Goal: Task Accomplishment & Management: Manage account settings

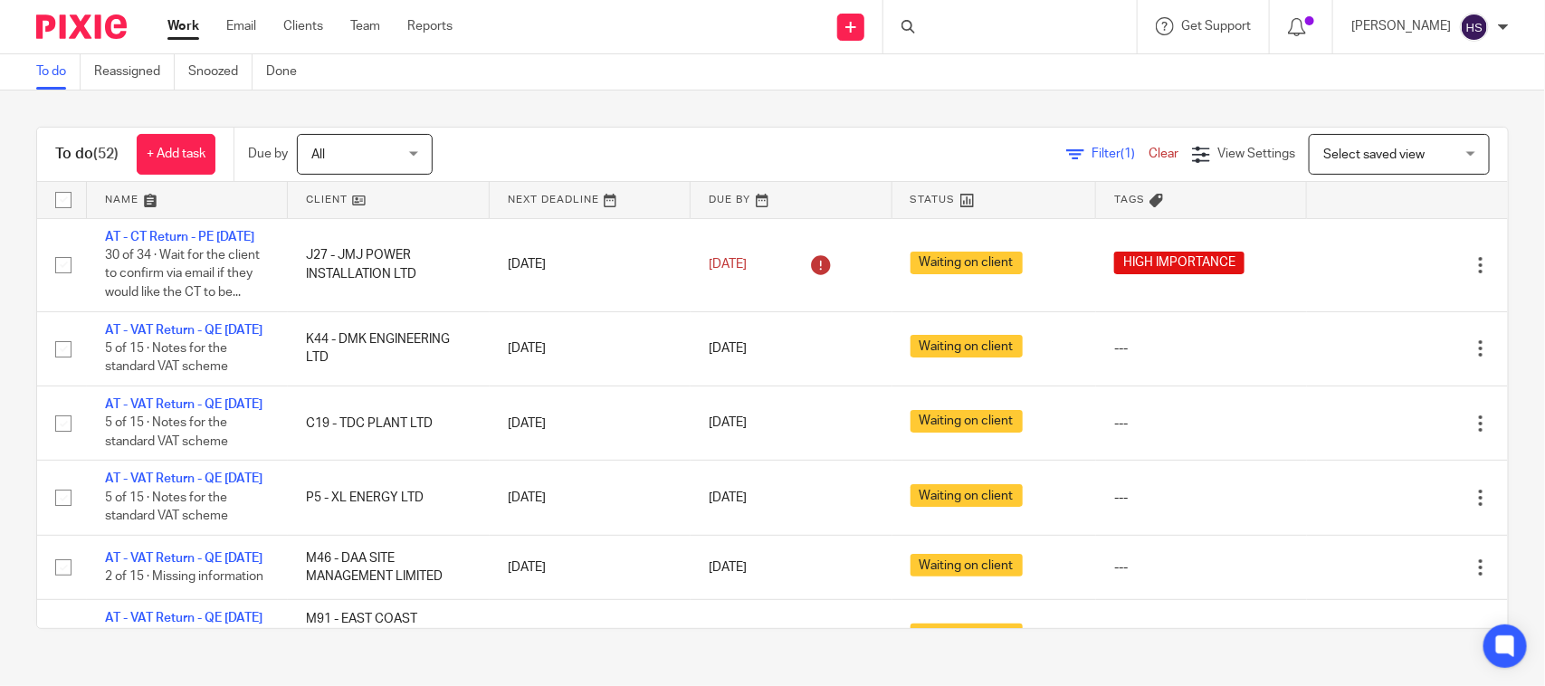
click at [174, 17] on link "Work" at bounding box center [183, 26] width 32 height 18
click at [218, 24] on ul "Work Email Clients Team Reports" at bounding box center [323, 26] width 312 height 18
click at [229, 20] on link "Email" at bounding box center [241, 26] width 30 height 18
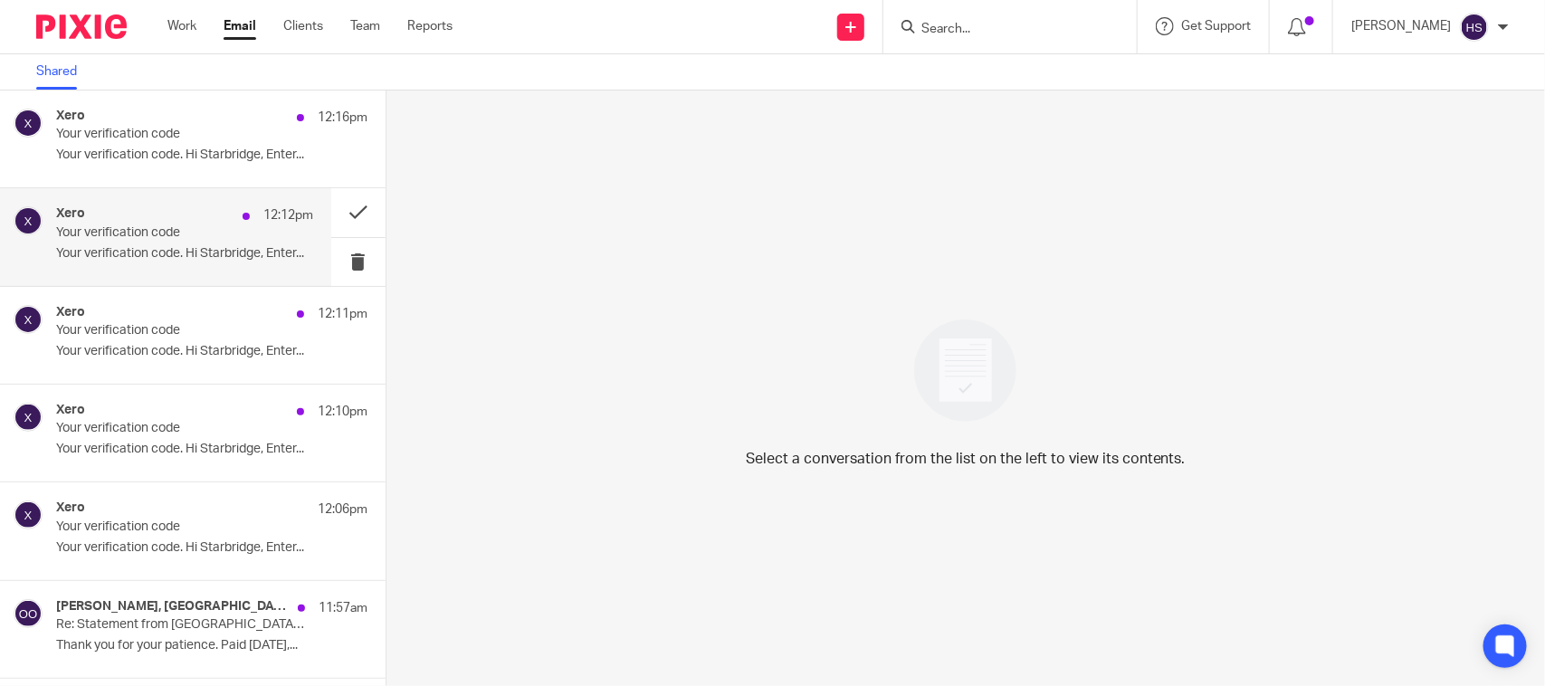
click at [288, 114] on div "12:16pm" at bounding box center [328, 118] width 80 height 18
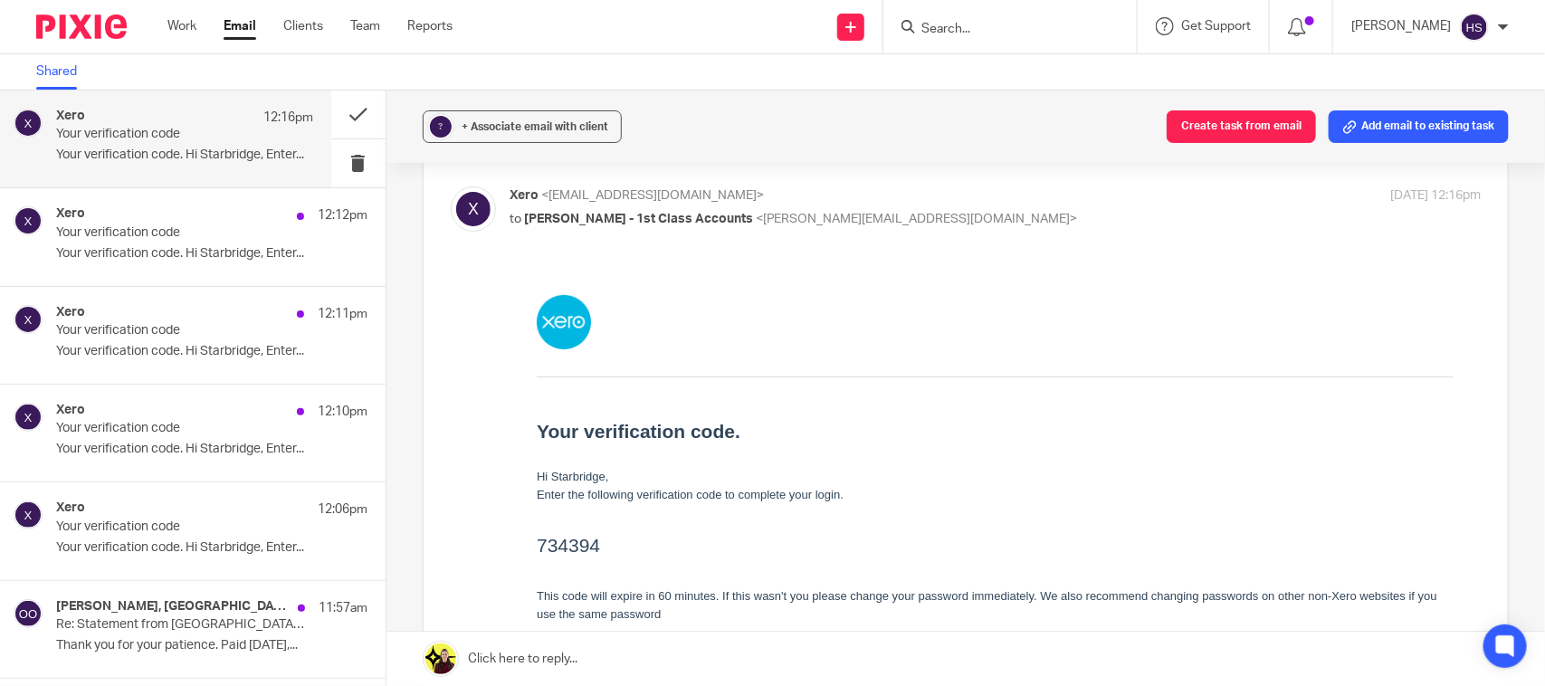
scroll to position [113, 0]
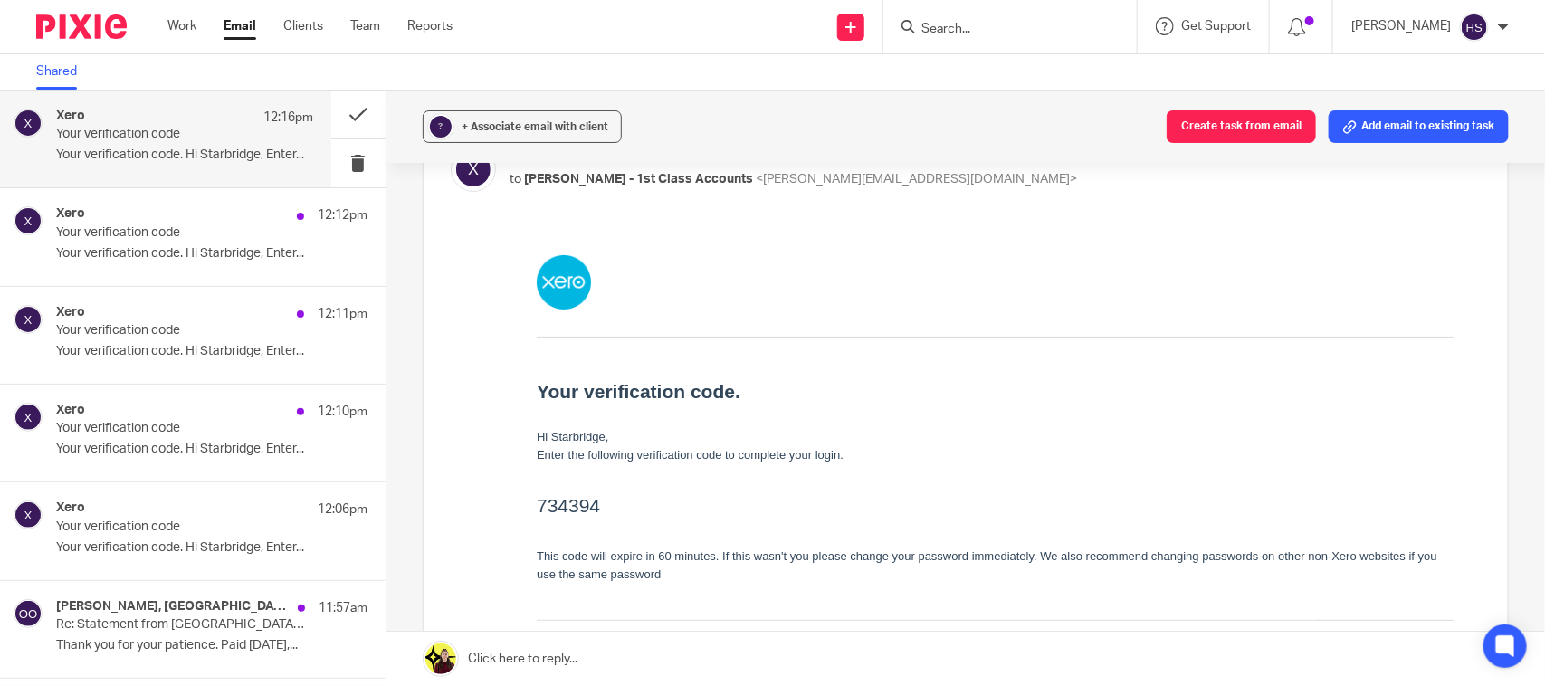
click at [594, 508] on h2 "734394" at bounding box center [994, 505] width 917 height 29
click at [553, 504] on h2 "734394" at bounding box center [994, 505] width 917 height 29
copy h2 "734394"
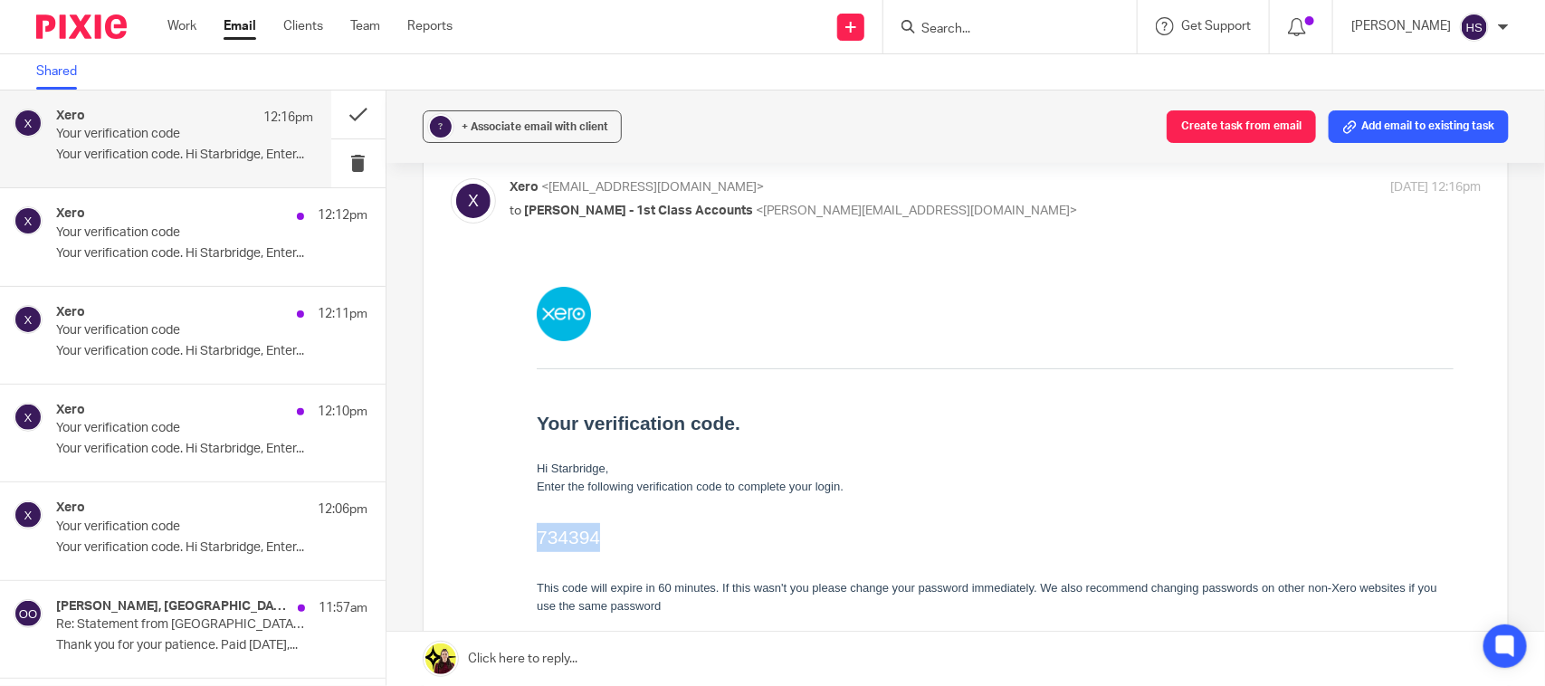
scroll to position [0, 0]
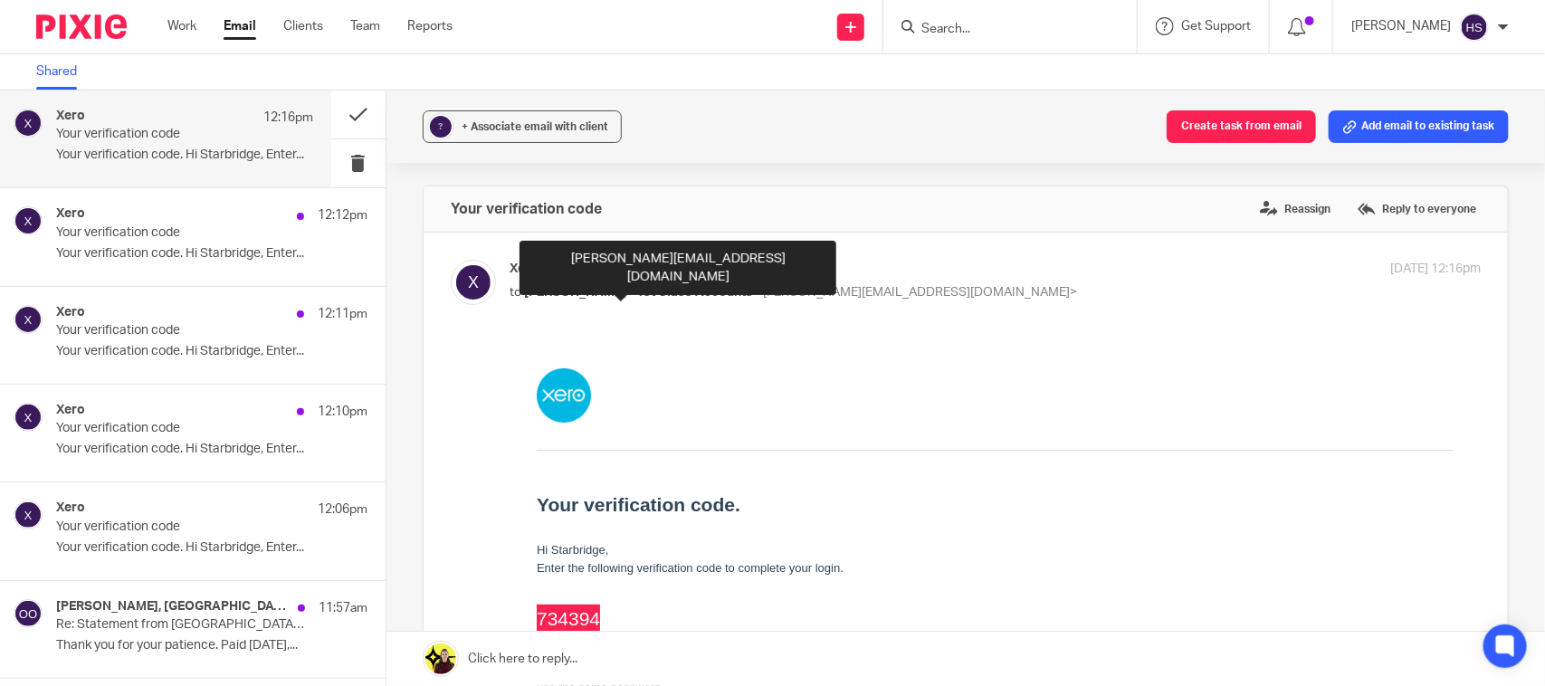
click at [576, 291] on span "Aaron Olakh - 1st Class Accounts" at bounding box center [638, 292] width 229 height 13
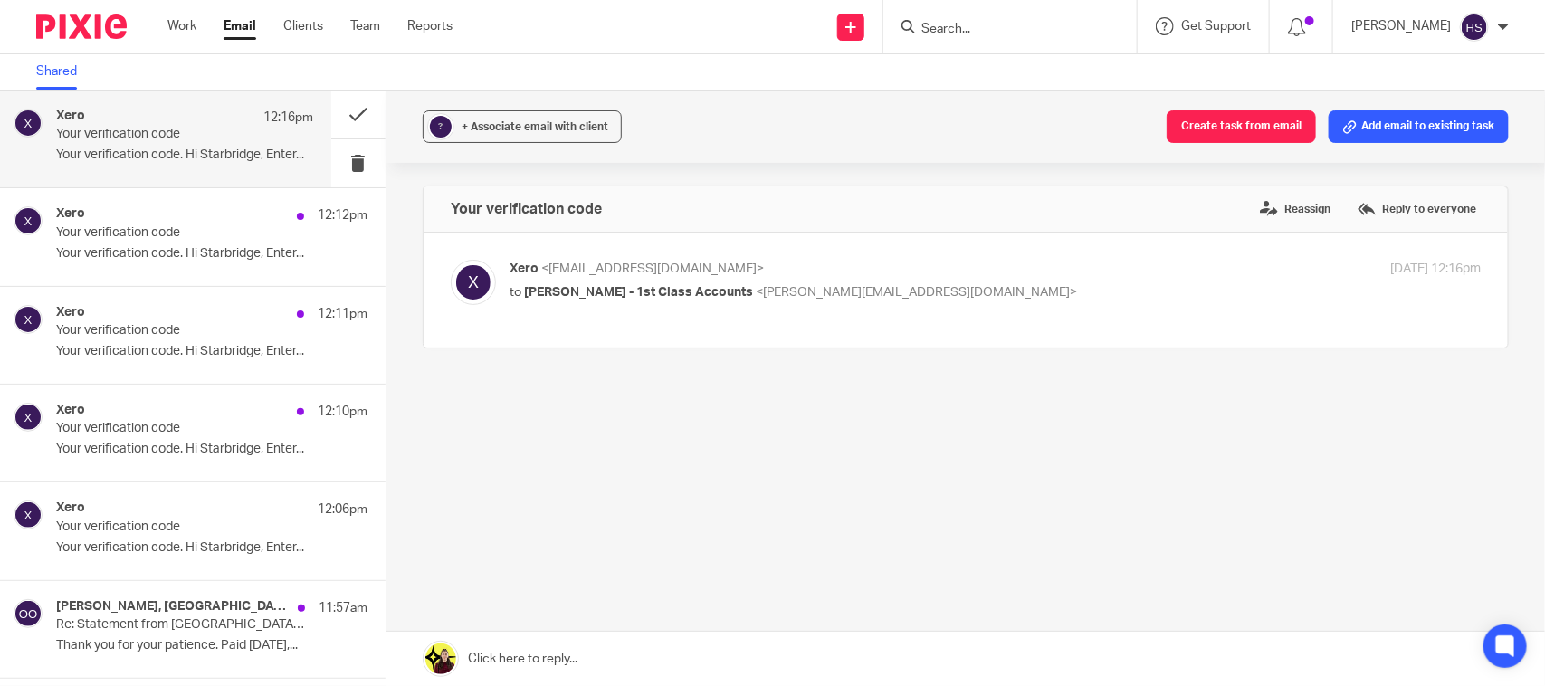
click at [576, 291] on span "Aaron Olakh - 1st Class Accounts" at bounding box center [638, 292] width 229 height 13
checkbox input "true"
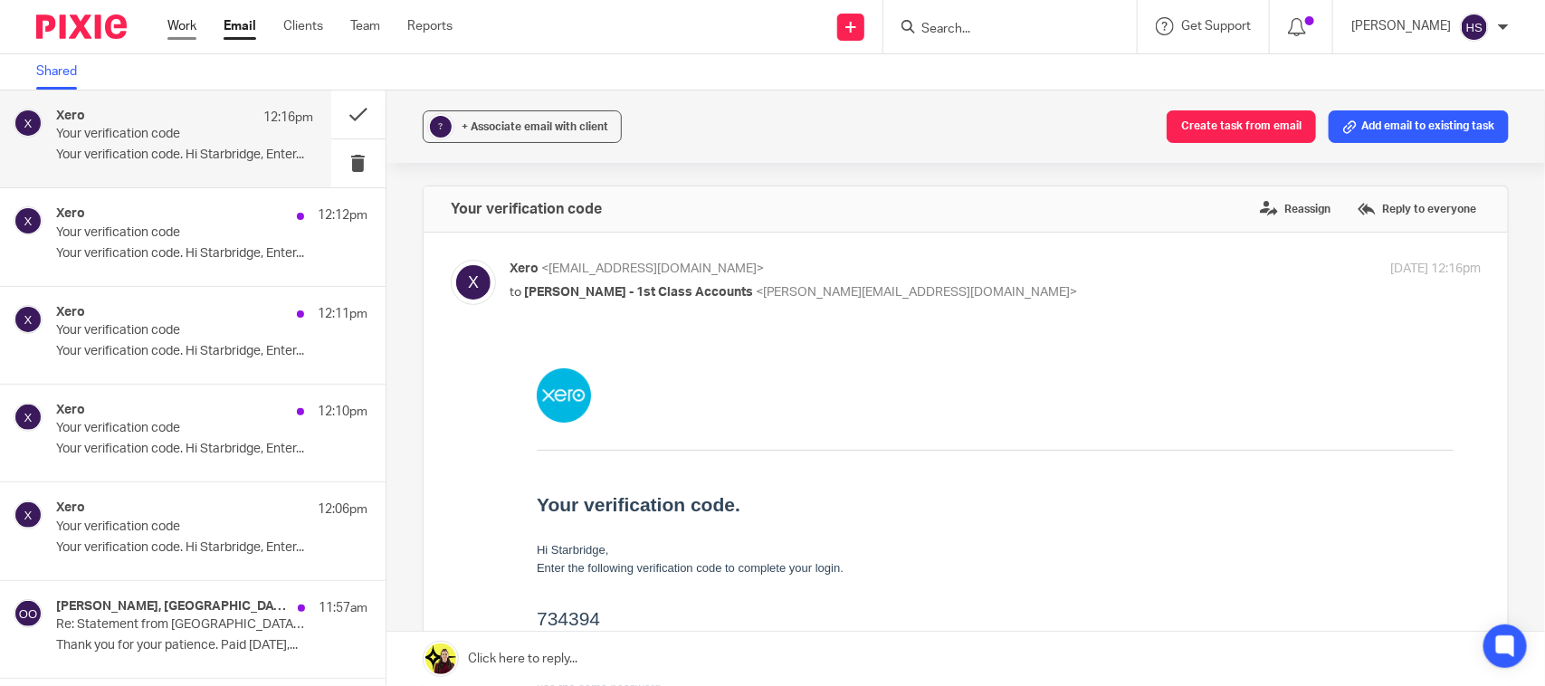
click at [181, 23] on link "Work" at bounding box center [181, 26] width 29 height 18
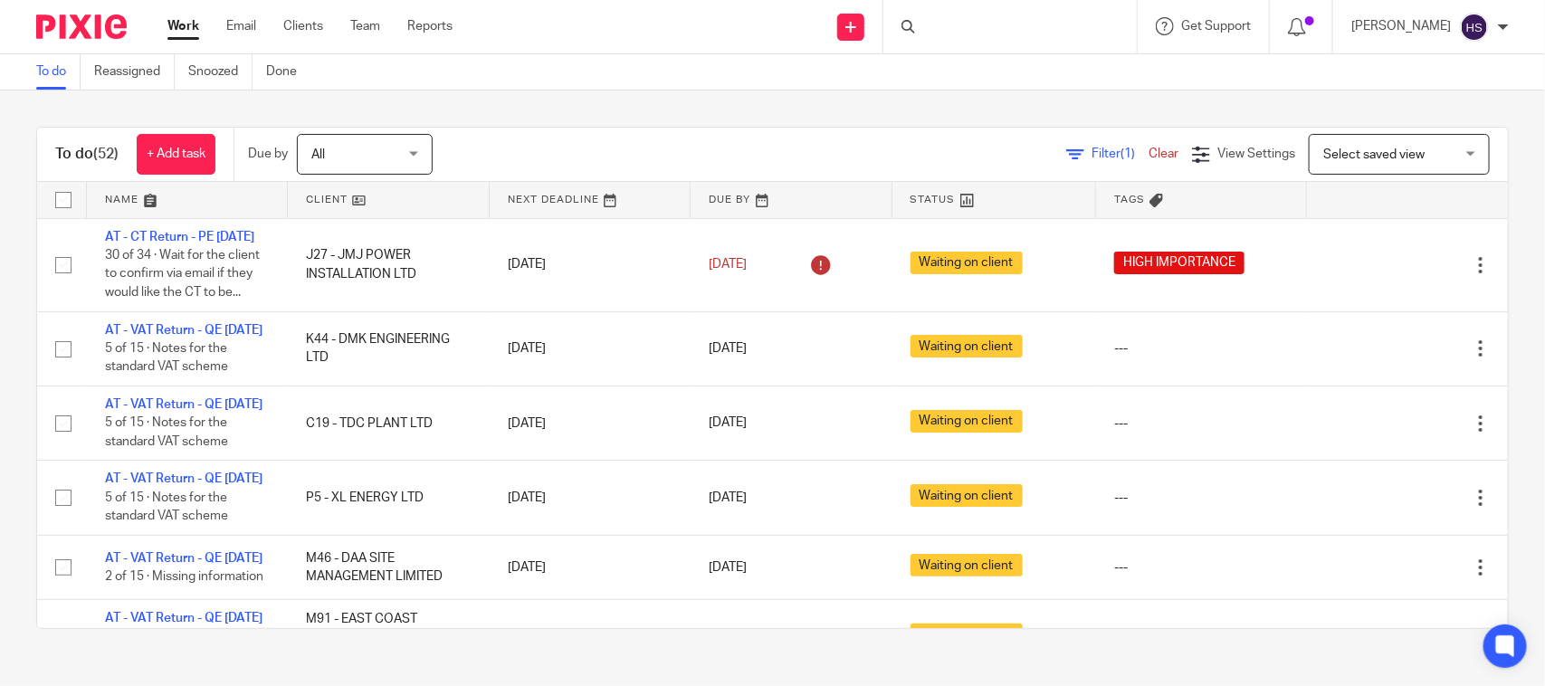
click at [197, 24] on link "Work" at bounding box center [183, 26] width 32 height 18
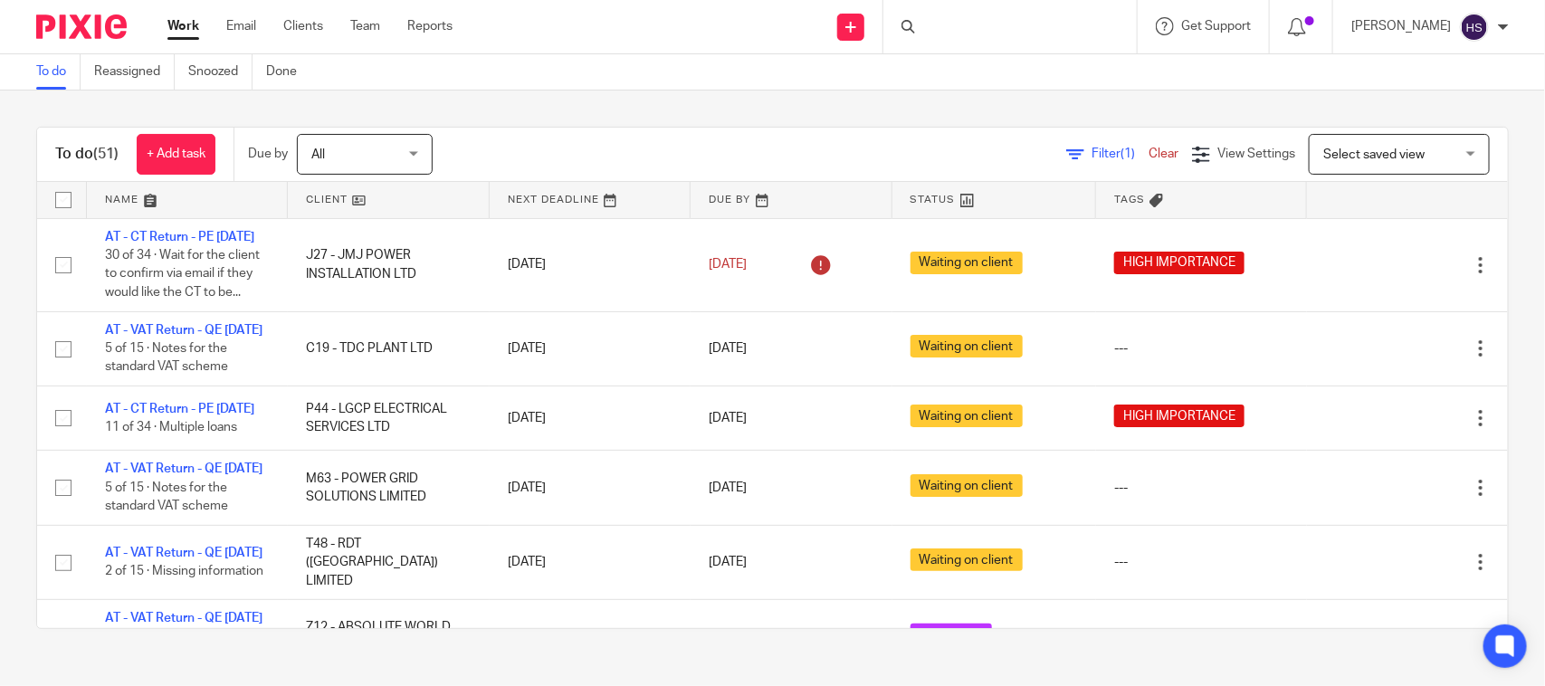
click at [462, 114] on div "To do (51) + Add task Due by All All [DATE] [DATE] This week Next week This mon…" at bounding box center [772, 378] width 1545 height 575
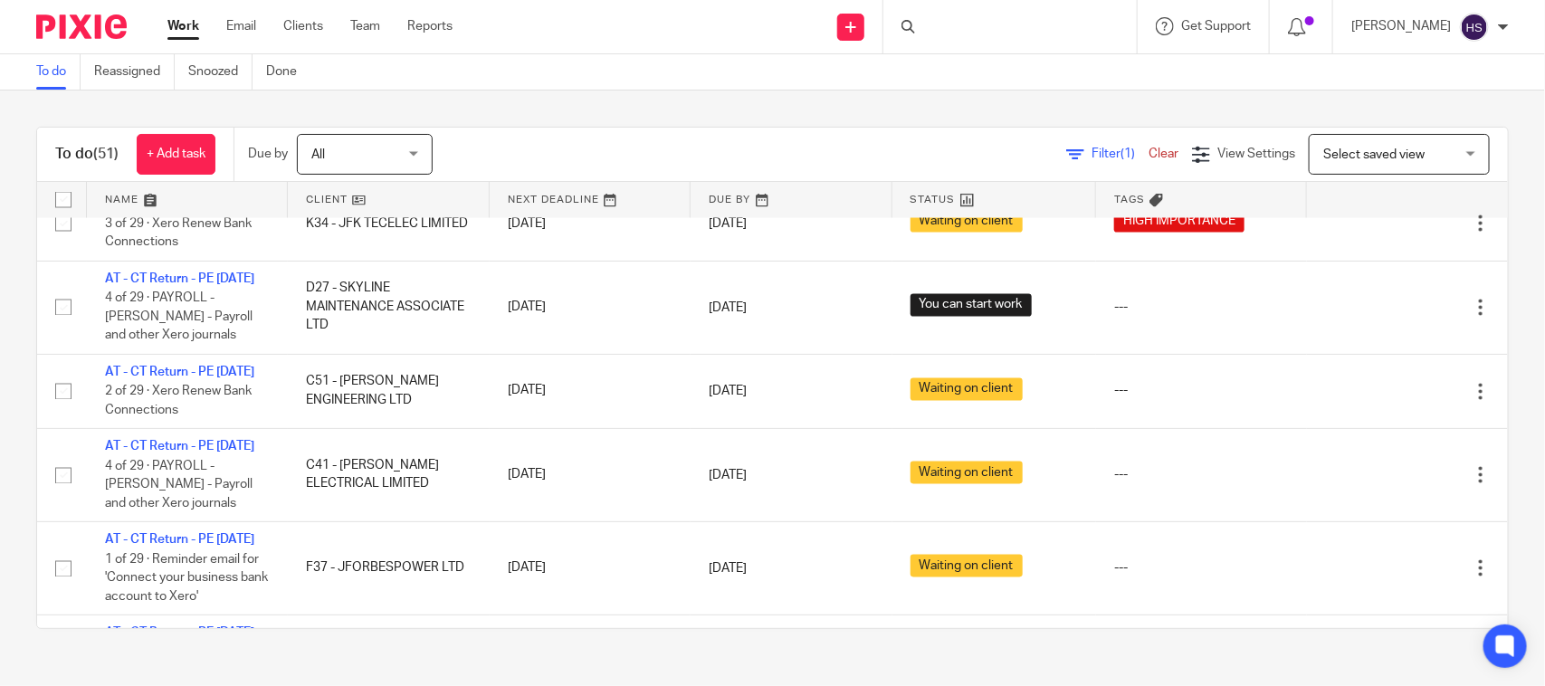
scroll to position [416, 0]
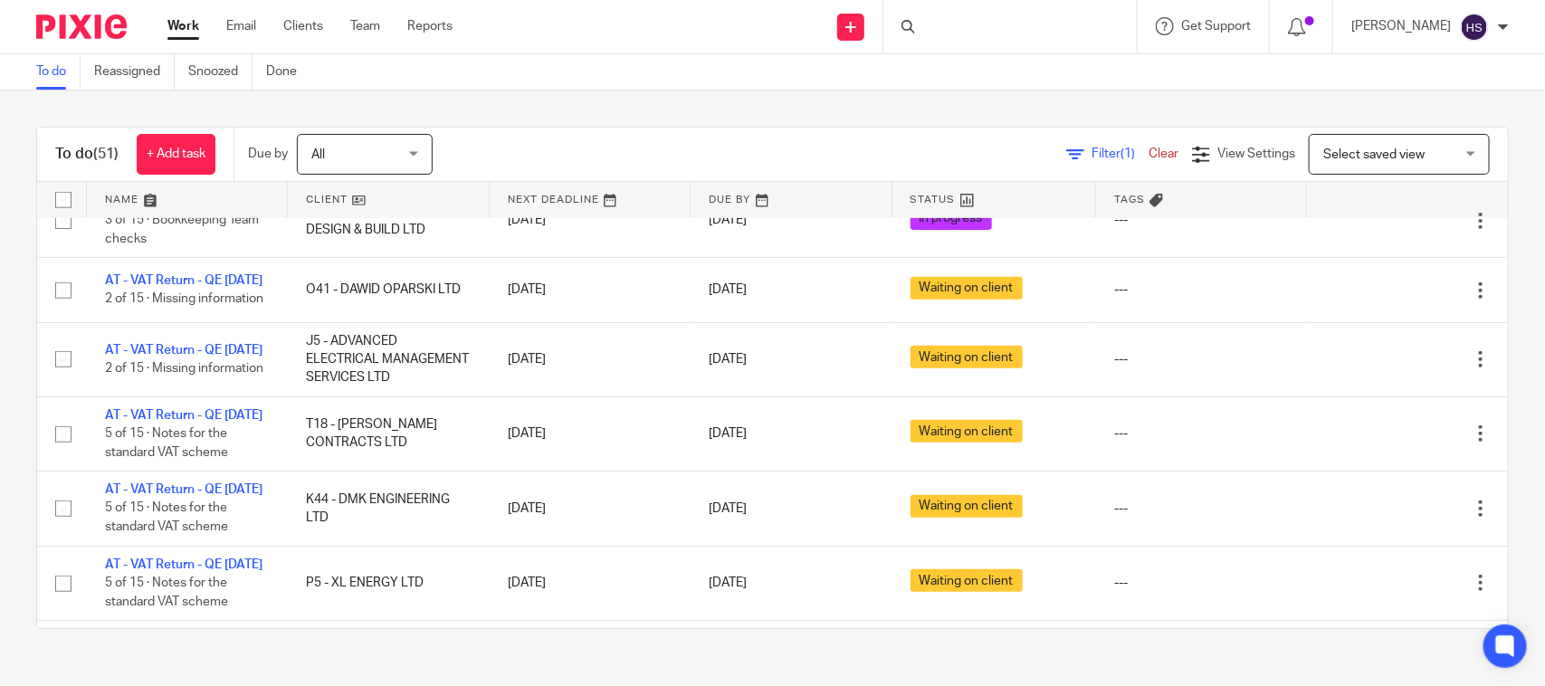
click at [1026, 25] on div at bounding box center [1011, 26] width 254 height 53
click at [969, 32] on div at bounding box center [1011, 26] width 254 height 53
click at [1044, 32] on div at bounding box center [1011, 26] width 254 height 53
click at [966, 23] on div at bounding box center [1011, 26] width 254 height 53
click at [694, 37] on div "Send new email Create task Add client Request signature Get Support Contact Sup…" at bounding box center [1013, 26] width 1066 height 53
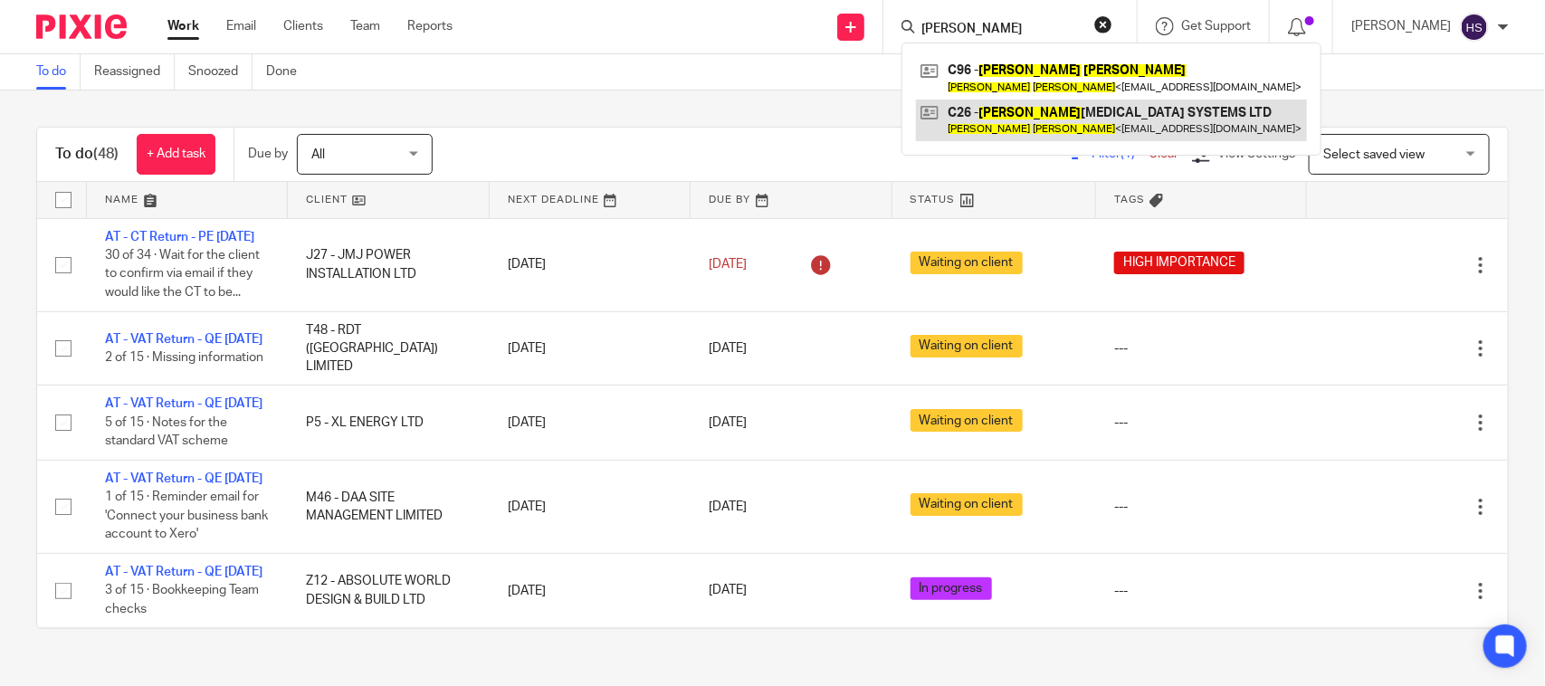
type input "HUGH COWLEY"
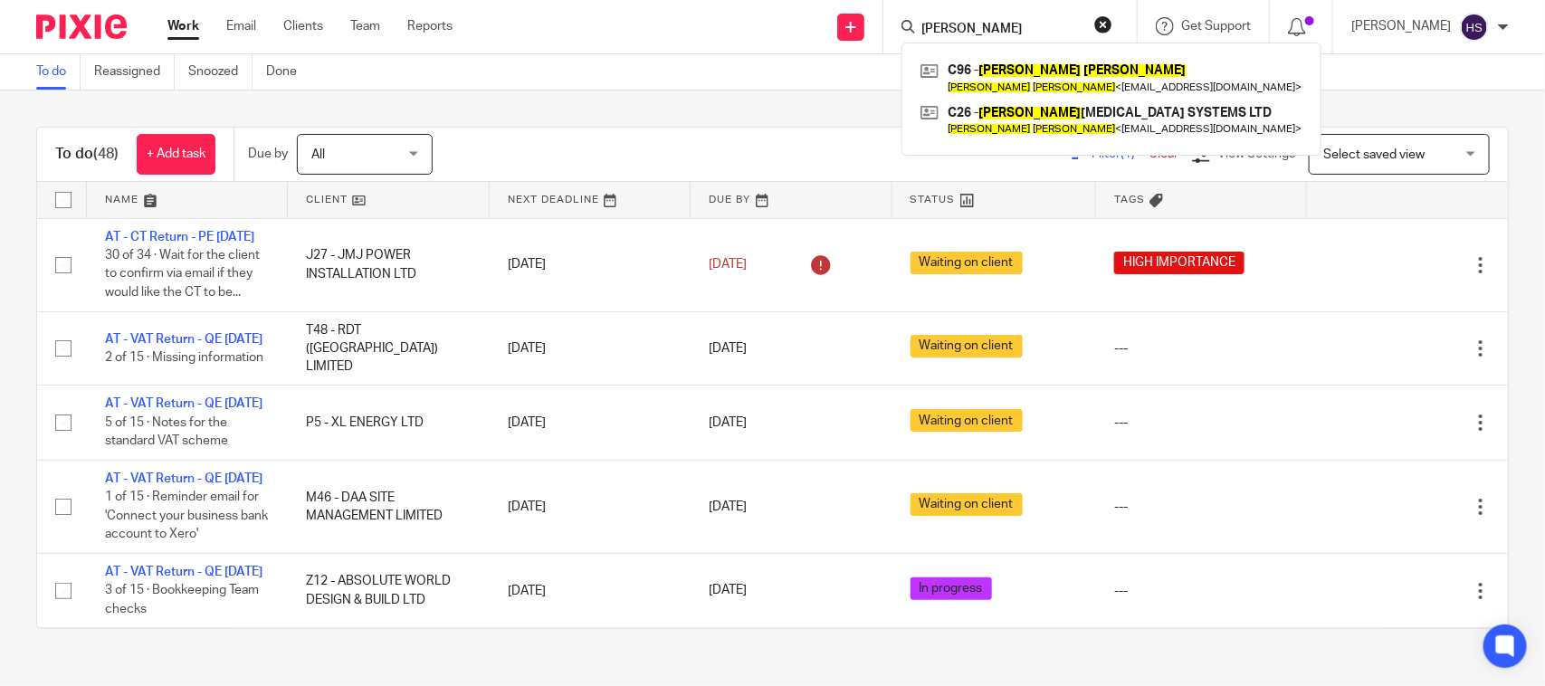
click at [478, 1] on div "Work Email Clients Team Reports Work Email Clients Team Reports Settings" at bounding box center [314, 26] width 330 height 53
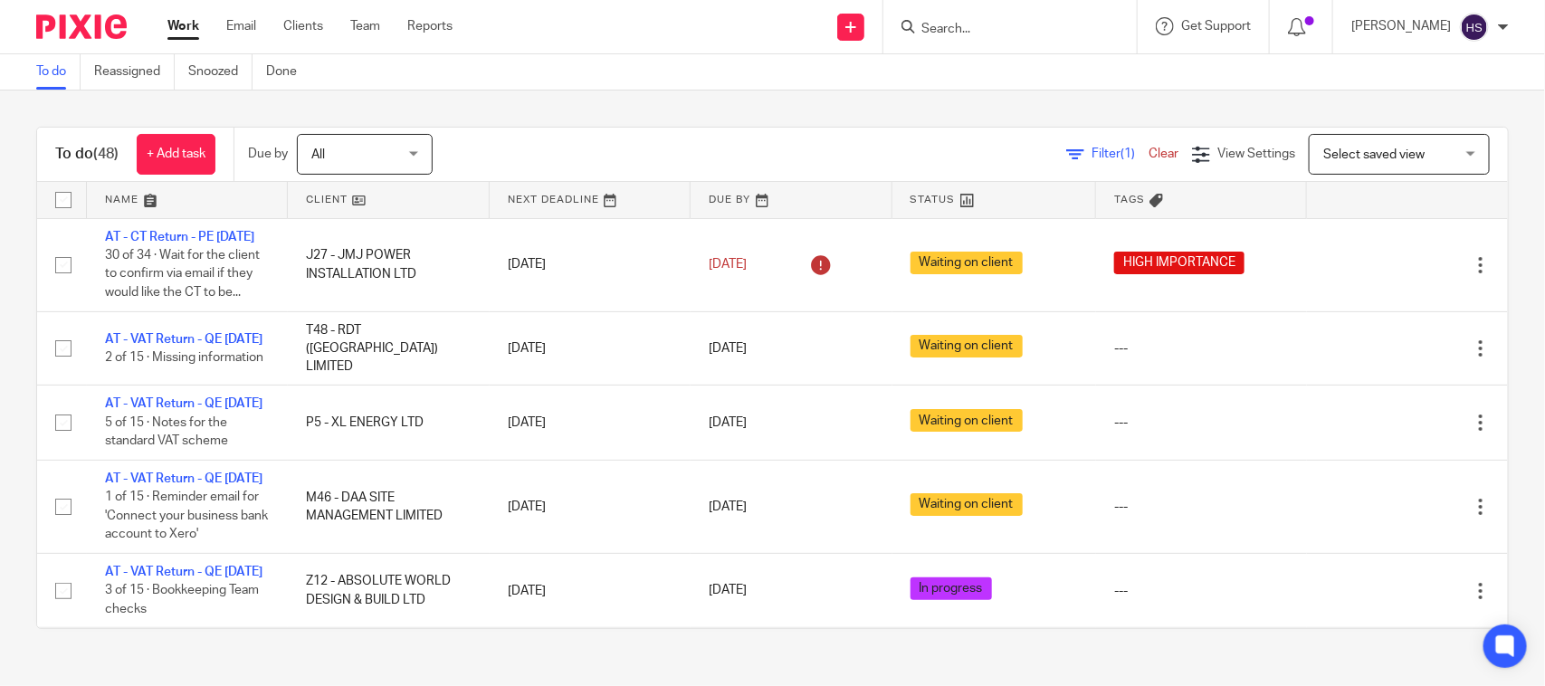
click at [195, 14] on div "Work Email Clients Team Reports Work Email Clients Team Reports Settings" at bounding box center [314, 26] width 330 height 53
click at [188, 24] on link "Work" at bounding box center [183, 26] width 32 height 18
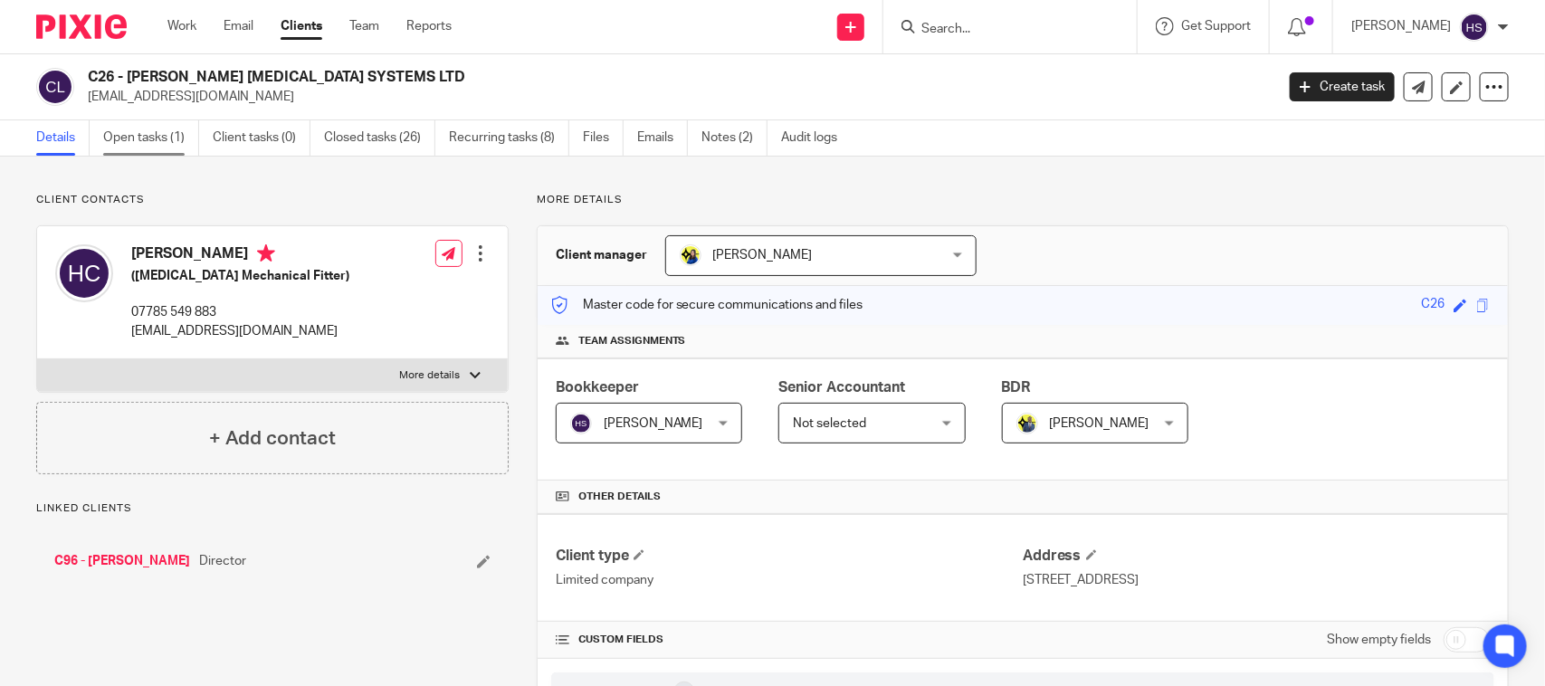
click at [199, 142] on link "Open tasks (1)" at bounding box center [151, 137] width 96 height 35
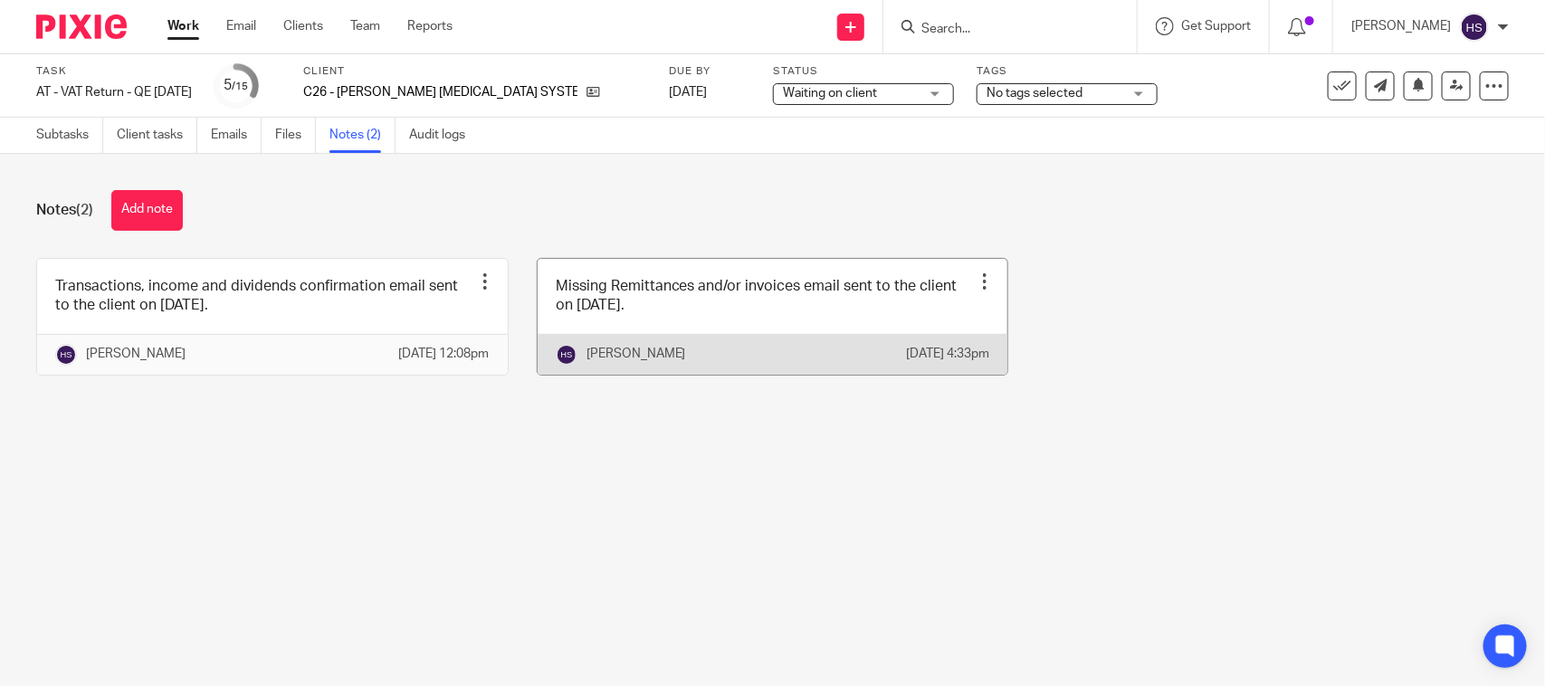
click at [649, 299] on link at bounding box center [773, 317] width 471 height 116
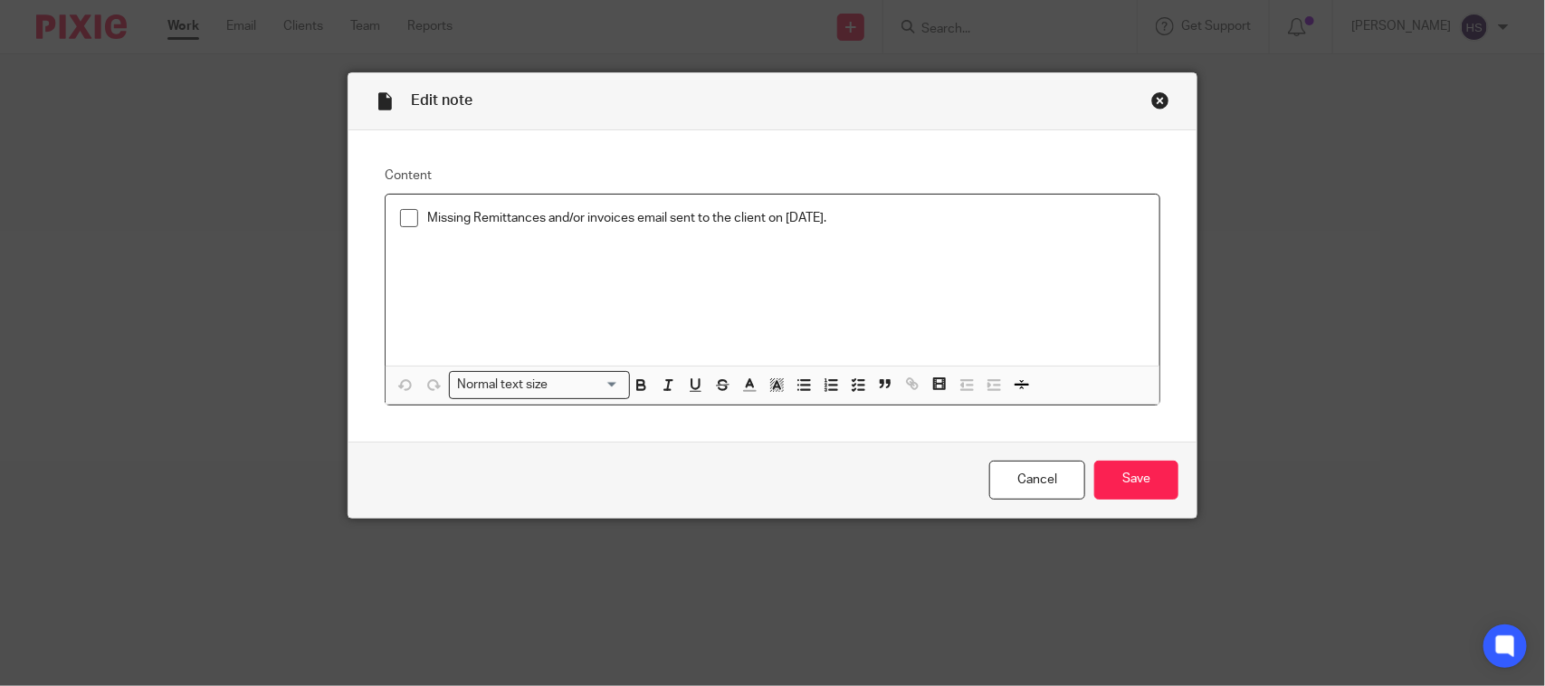
click at [405, 222] on span at bounding box center [409, 218] width 18 height 18
click at [1116, 486] on input "Save" at bounding box center [1137, 480] width 84 height 39
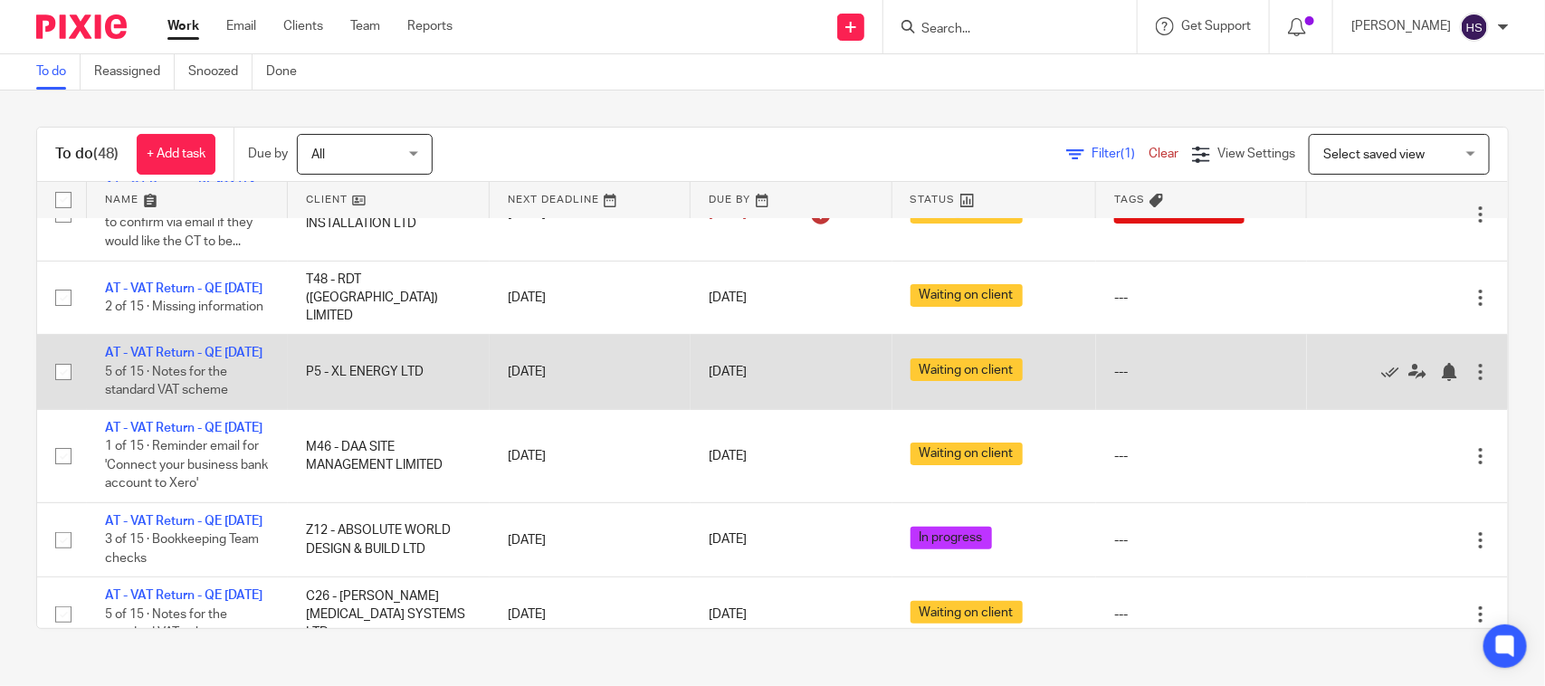
scroll to position [37, 0]
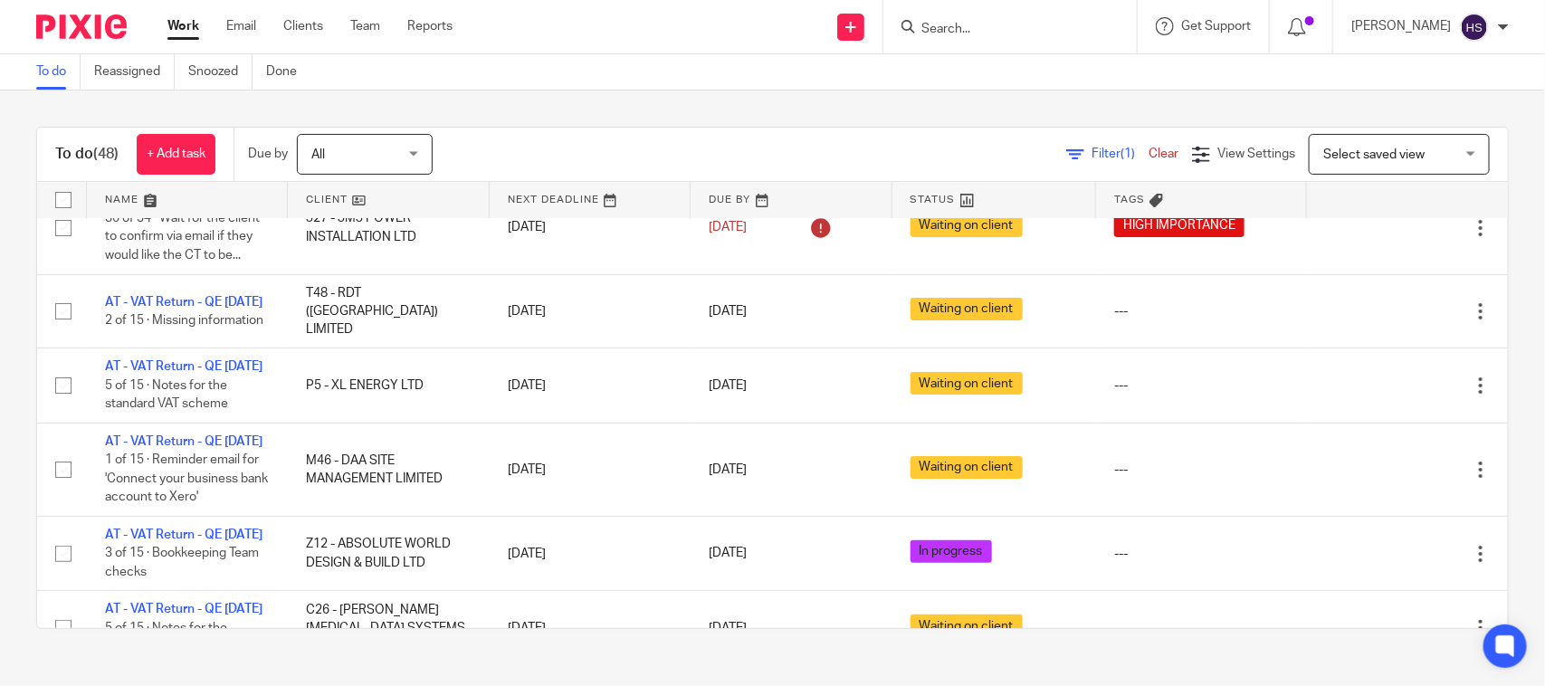
click at [528, 105] on div "To do (48) + Add task Due by All All Today Tomorrow This week Next week This mo…" at bounding box center [772, 378] width 1545 height 575
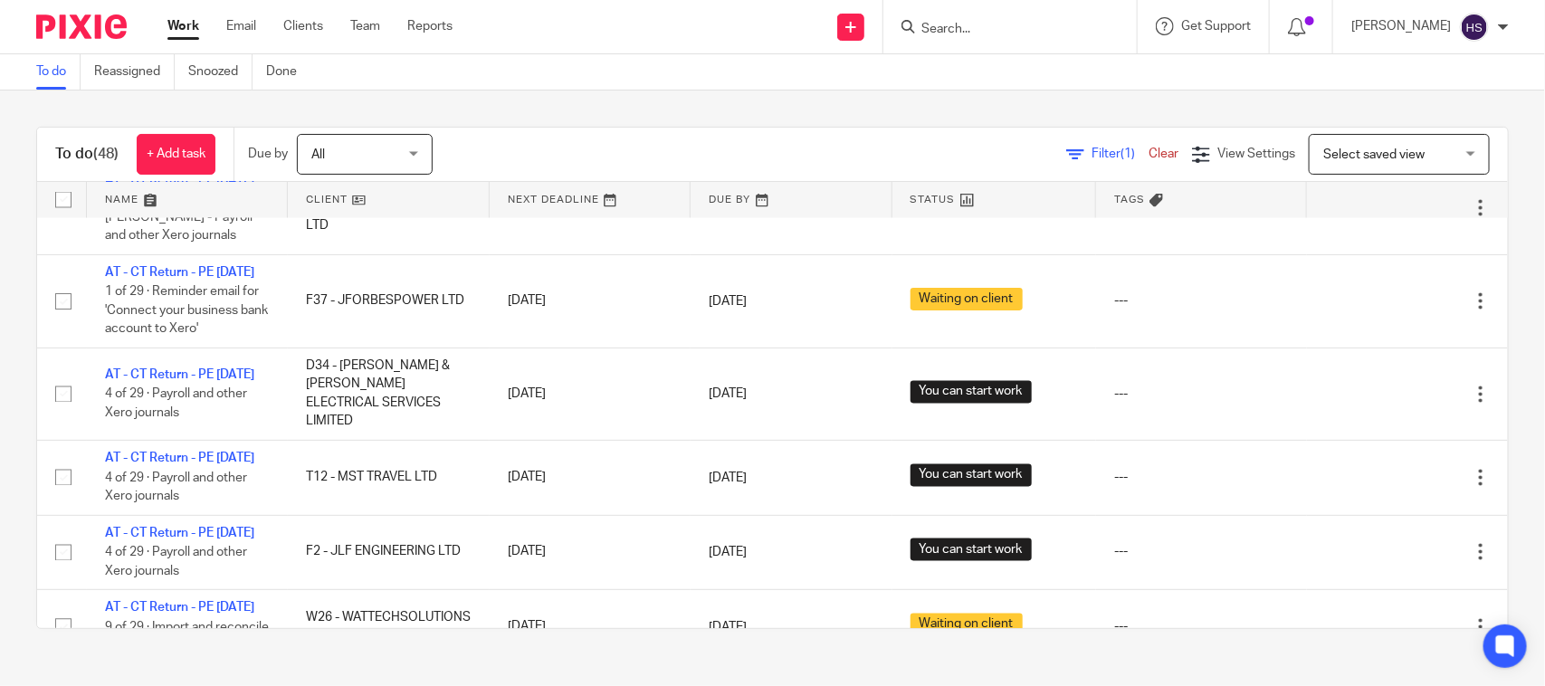
scroll to position [0, 0]
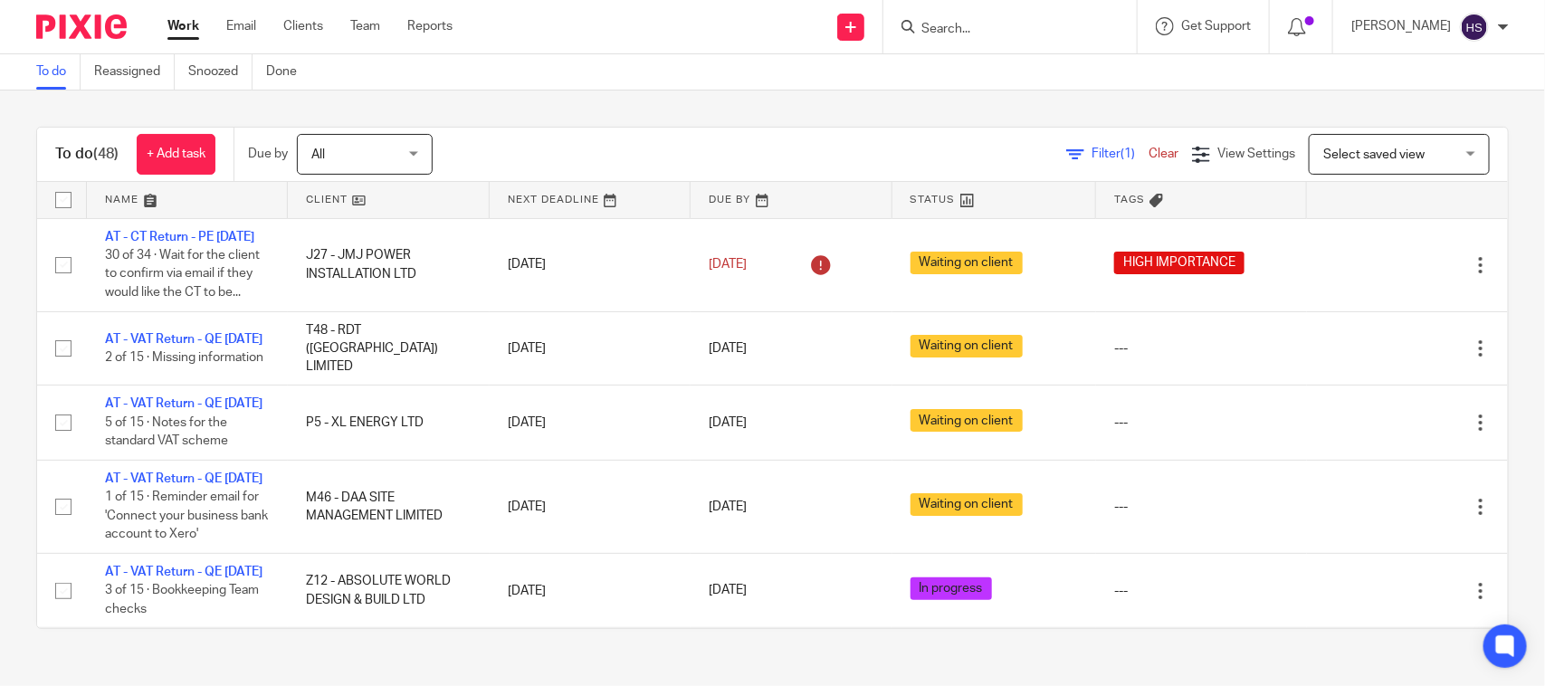
drag, startPoint x: 338, startPoint y: 473, endPoint x: 373, endPoint y: 158, distance: 316.1
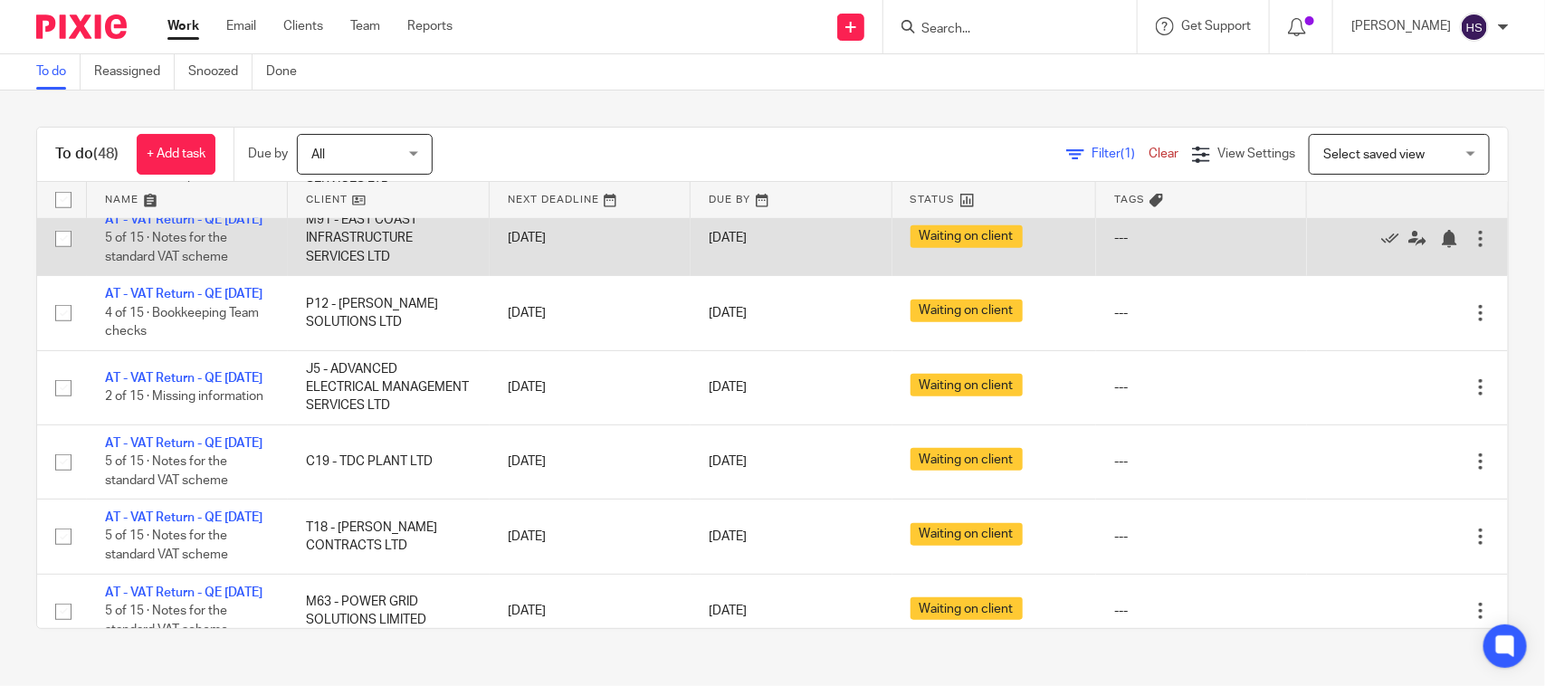
scroll to position [754, 0]
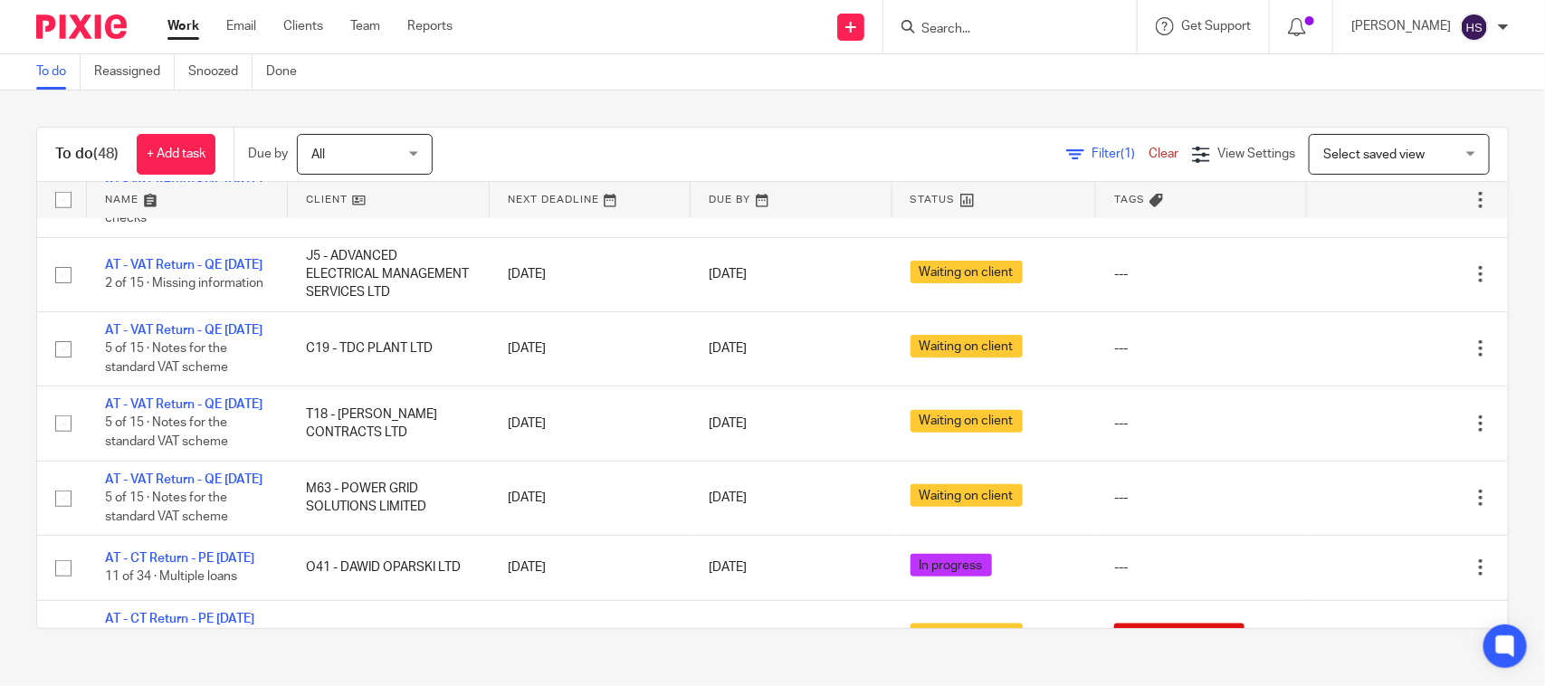
click at [673, 64] on div "To do Reassigned Snoozed Done" at bounding box center [772, 72] width 1545 height 36
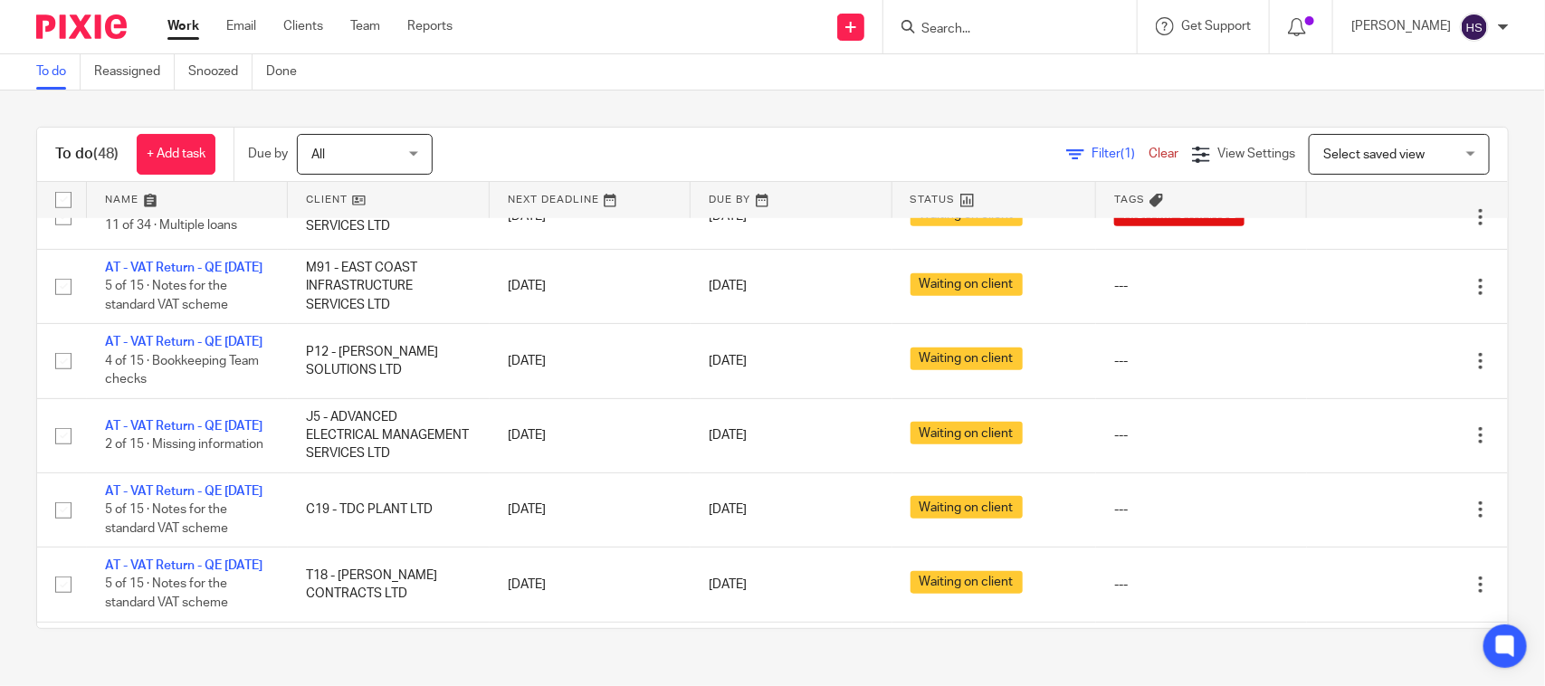
scroll to position [871, 0]
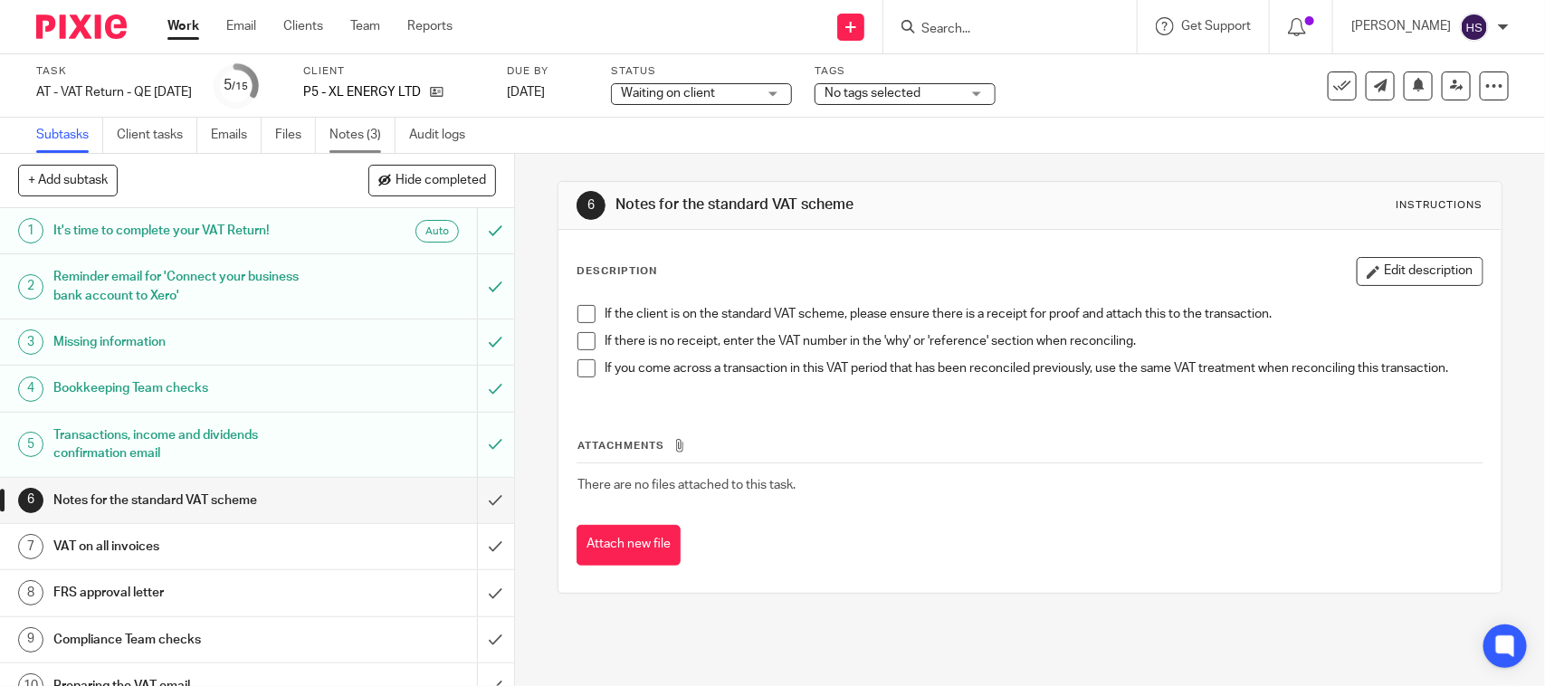
click at [378, 124] on link "Notes (3)" at bounding box center [363, 135] width 66 height 35
